Goal: Task Accomplishment & Management: Use online tool/utility

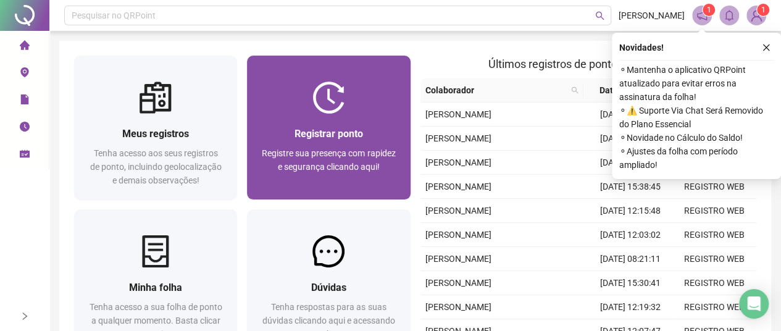
click at [327, 101] on img at bounding box center [329, 98] width 32 height 32
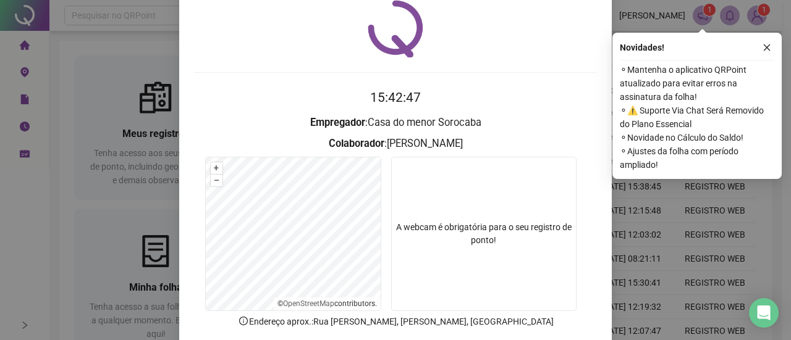
scroll to position [114, 0]
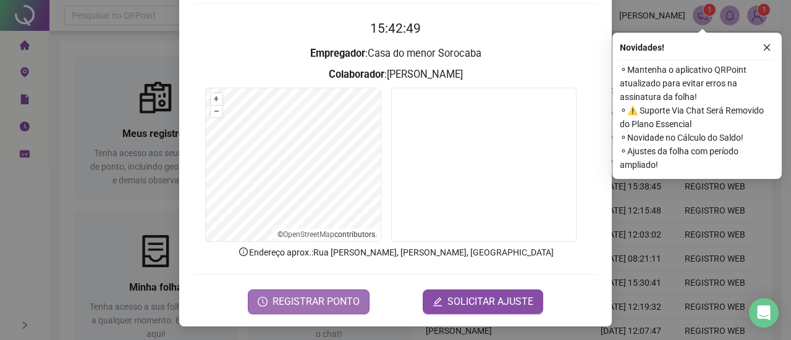
click at [342, 301] on span "REGISTRAR PONTO" at bounding box center [315, 302] width 87 height 15
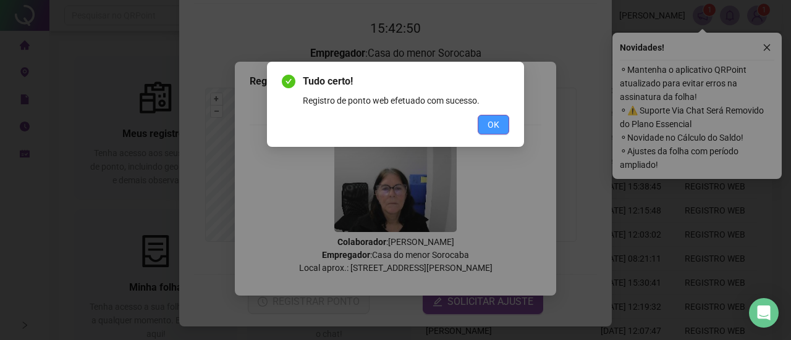
click at [498, 120] on span "OK" at bounding box center [493, 125] width 12 height 14
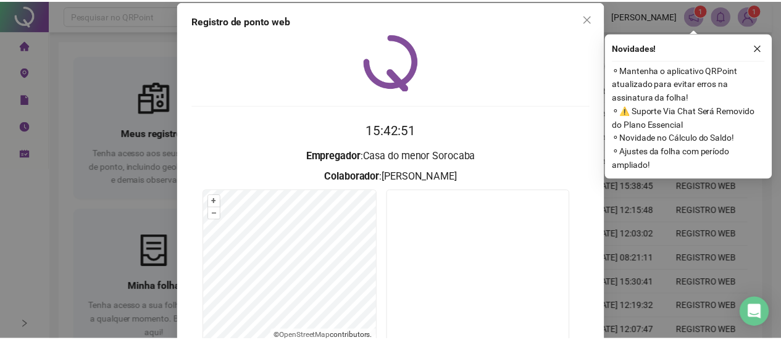
scroll to position [0, 0]
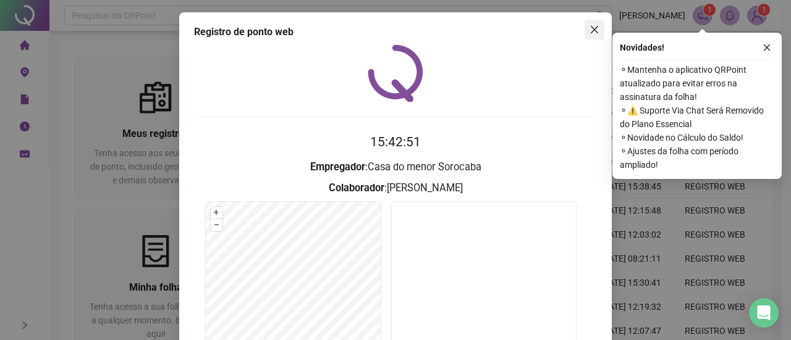
click at [592, 29] on icon "close" at bounding box center [594, 30] width 10 height 10
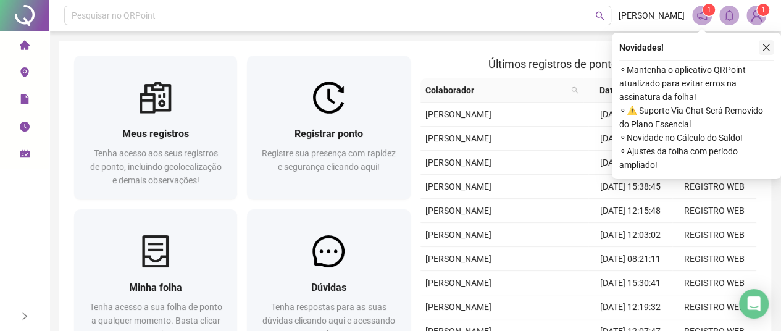
click at [767, 46] on icon "close" at bounding box center [766, 47] width 9 height 9
